Goal: Navigation & Orientation: Find specific page/section

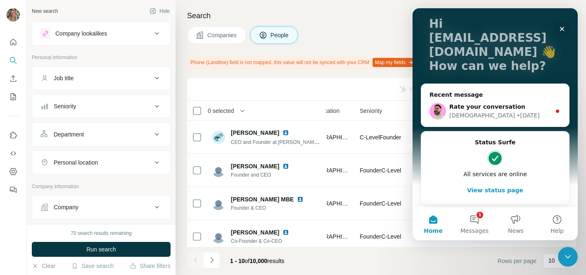
scroll to position [52, 0]
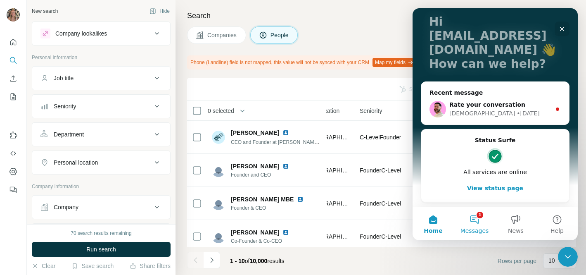
click at [474, 215] on button "1 Messages" at bounding box center [474, 223] width 41 height 33
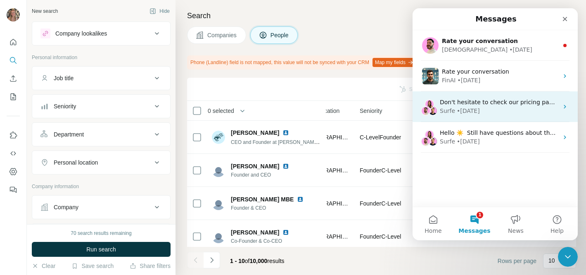
click at [482, 119] on div "Don't hesitate to check our pricing page to learn more about our plans! ​ Surfe…" at bounding box center [495, 106] width 165 height 31
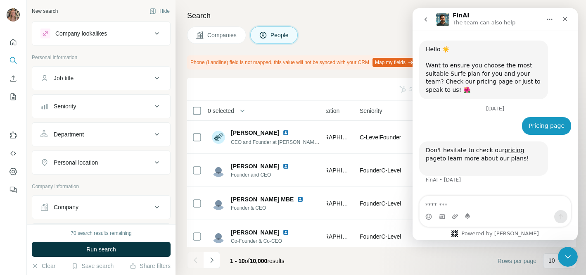
click at [428, 19] on icon "go back" at bounding box center [426, 19] width 7 height 7
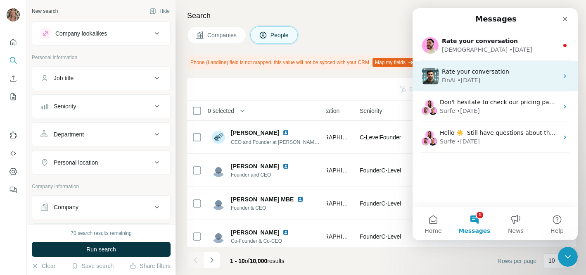
click at [474, 84] on div "• 1w ago" at bounding box center [469, 80] width 23 height 9
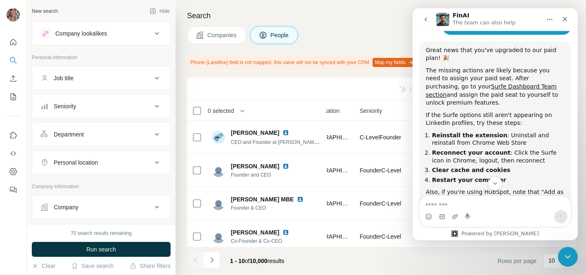
scroll to position [0, 0]
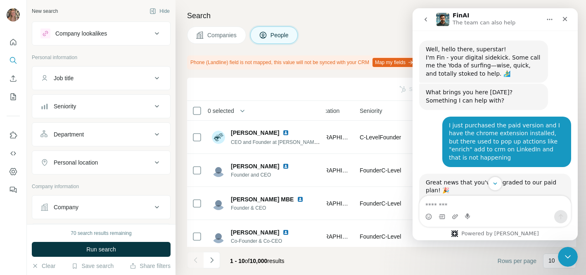
click at [423, 21] on icon "go back" at bounding box center [426, 19] width 7 height 7
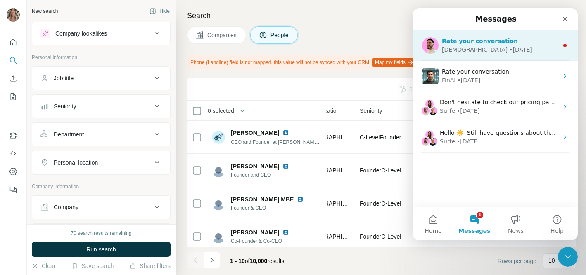
click at [509, 49] on div "• 2d ago" at bounding box center [520, 49] width 23 height 9
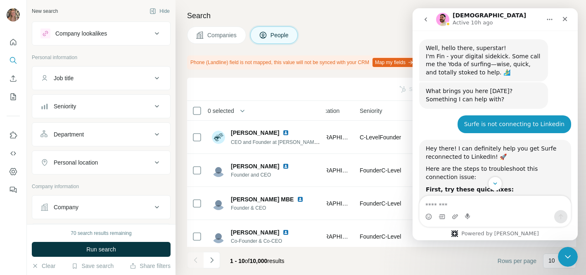
click at [426, 15] on button "go back" at bounding box center [426, 20] width 16 height 16
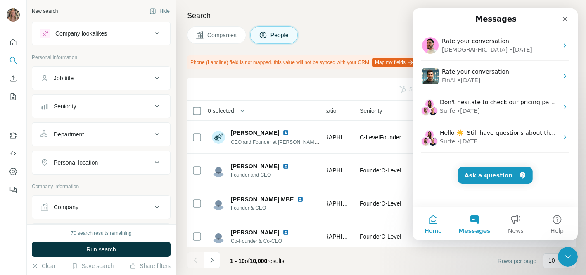
click at [432, 223] on button "Home" at bounding box center [433, 223] width 41 height 33
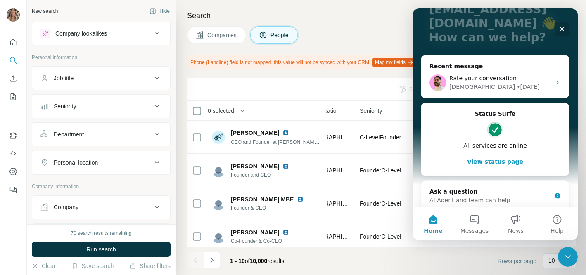
scroll to position [88, 0]
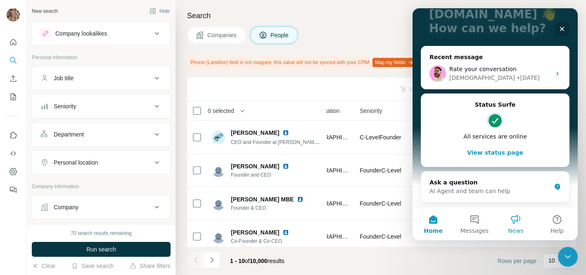
click at [521, 229] on span "News" at bounding box center [516, 231] width 16 height 6
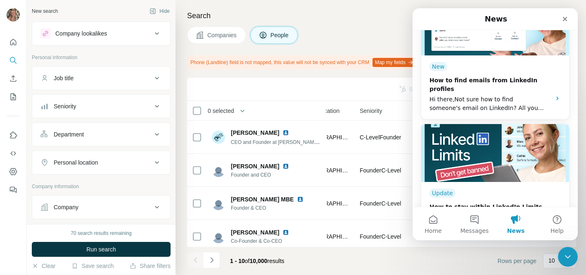
scroll to position [181, 0]
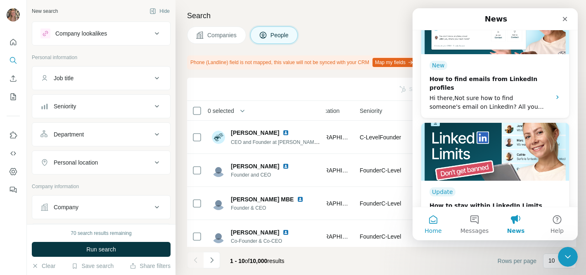
click at [437, 228] on span "Home" at bounding box center [433, 231] width 17 height 6
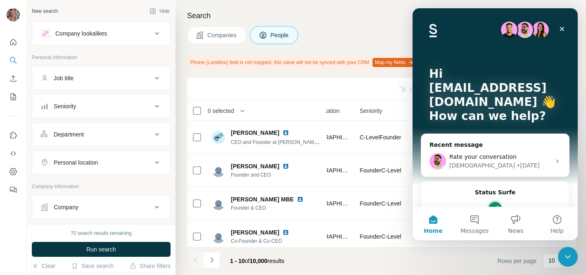
click at [344, 25] on div "Search Companies People Phone (Landline) field is not mapped, this value will n…" at bounding box center [381, 137] width 411 height 275
click at [560, 31] on icon "Close" at bounding box center [562, 29] width 7 height 7
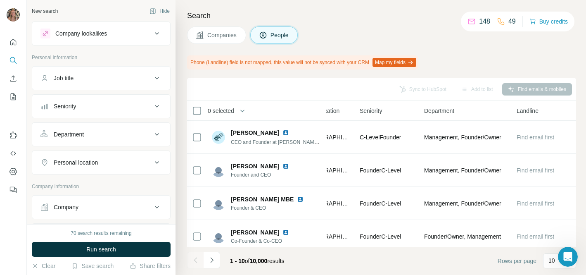
click at [479, 17] on p "148" at bounding box center [484, 22] width 11 height 10
click at [469, 26] on div "148" at bounding box center [479, 22] width 23 height 10
click at [479, 24] on p "148" at bounding box center [484, 22] width 11 height 10
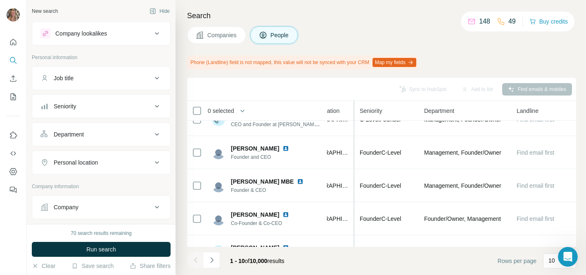
scroll to position [0, 321]
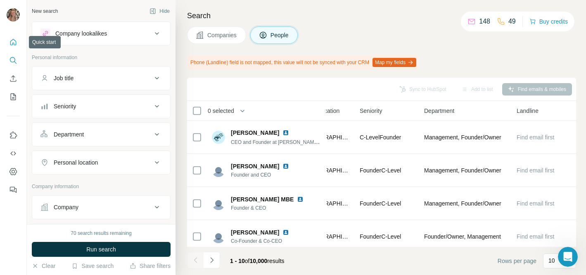
click at [12, 40] on icon "Quick start" at bounding box center [13, 42] width 6 height 6
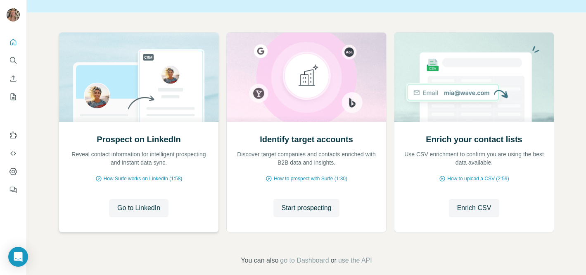
scroll to position [72, 0]
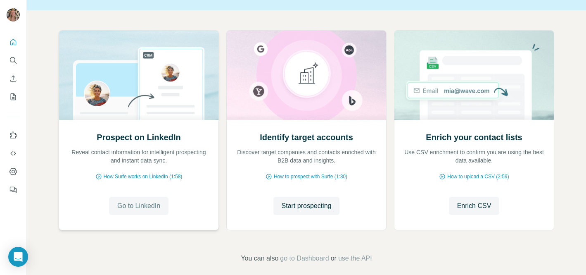
click at [145, 207] on span "Go to LinkedIn" at bounding box center [138, 206] width 43 height 10
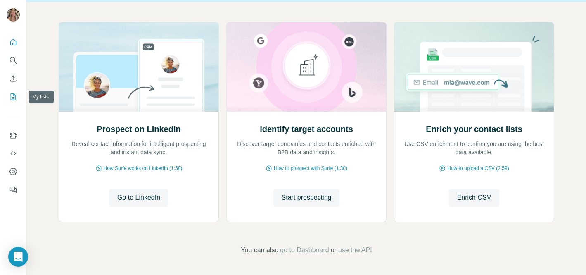
click at [14, 101] on button "My lists" at bounding box center [13, 96] width 13 height 15
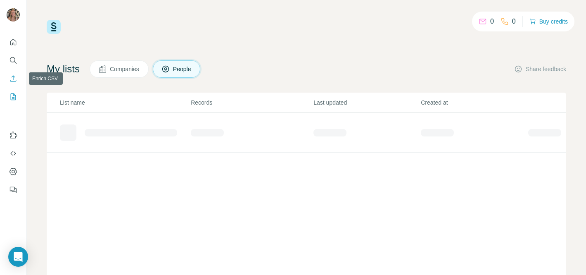
click at [17, 75] on icon "Enrich CSV" at bounding box center [13, 78] width 8 height 8
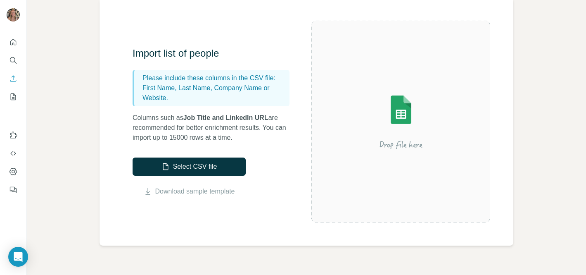
scroll to position [68, 0]
